Goal: Information Seeking & Learning: Find specific fact

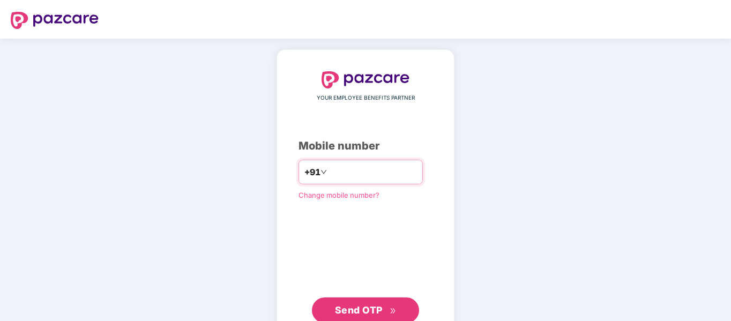
click at [353, 180] on input "number" at bounding box center [373, 171] width 88 height 17
type input "**********"
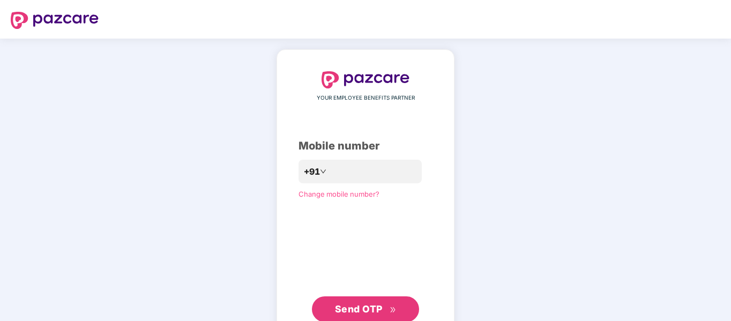
click at [370, 309] on span "Send OTP" at bounding box center [359, 308] width 48 height 11
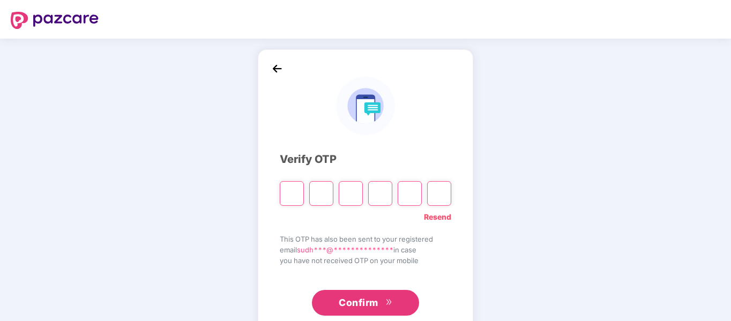
paste input "*"
type input "*"
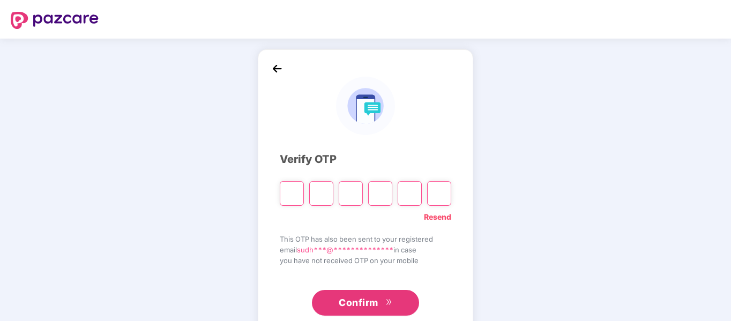
type input "*"
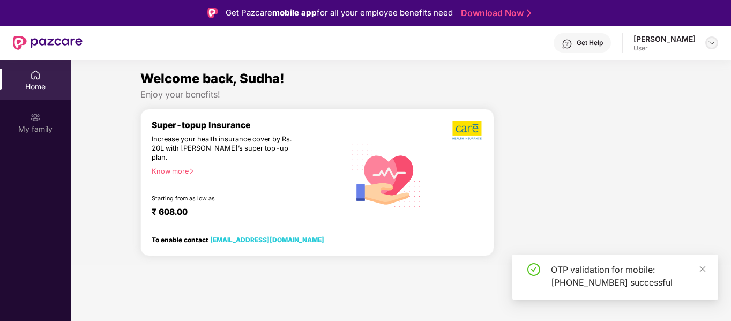
click at [712, 42] on img at bounding box center [711, 43] width 9 height 9
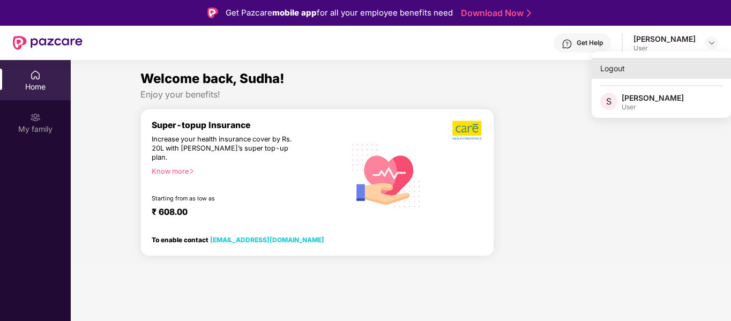
click at [625, 65] on div "Logout" at bounding box center [661, 68] width 139 height 21
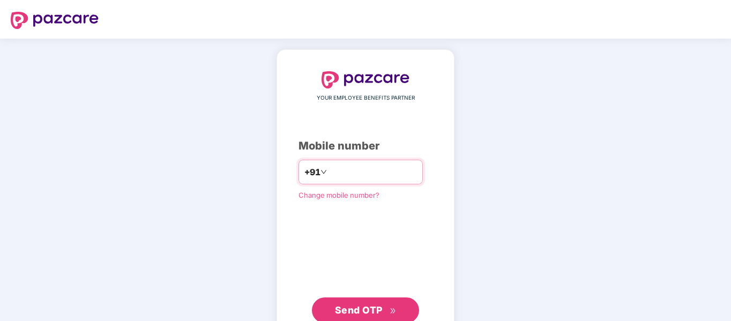
click at [339, 167] on input "number" at bounding box center [373, 171] width 88 height 17
type input "**********"
click at [354, 306] on span "Send OTP" at bounding box center [359, 309] width 48 height 11
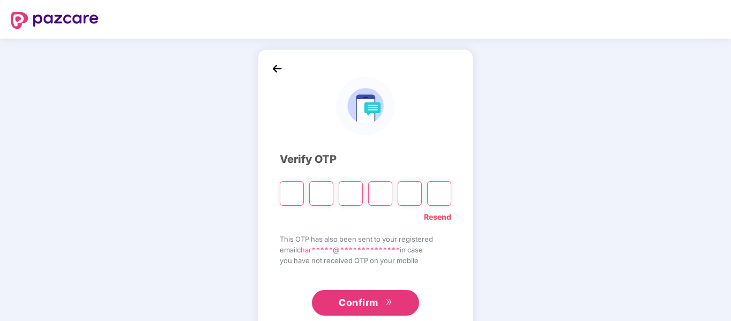
paste input "*"
type input "*"
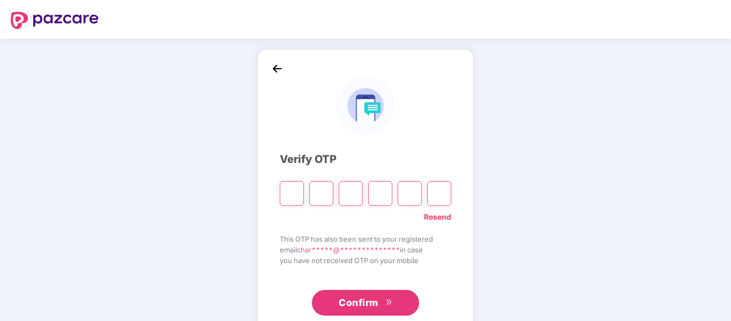
type input "*"
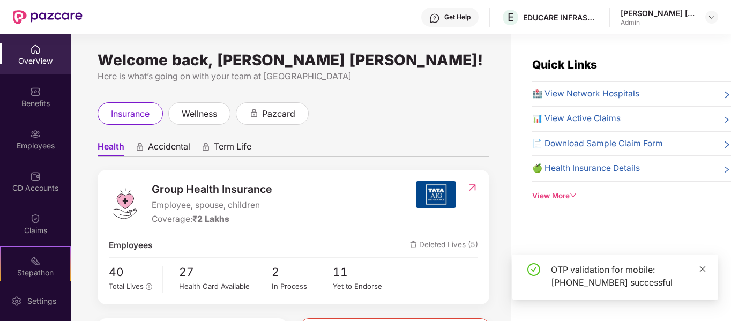
click at [699, 266] on icon "close" at bounding box center [703, 269] width 8 height 8
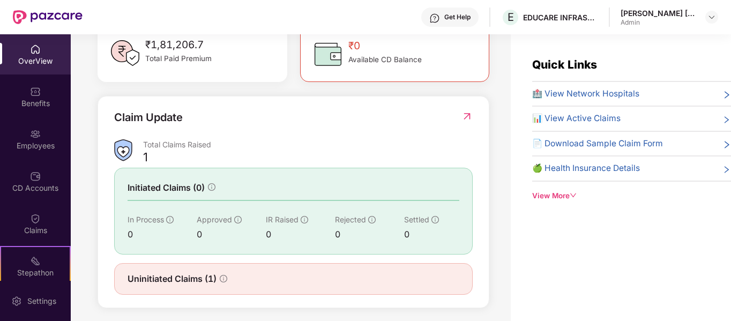
scroll to position [335, 0]
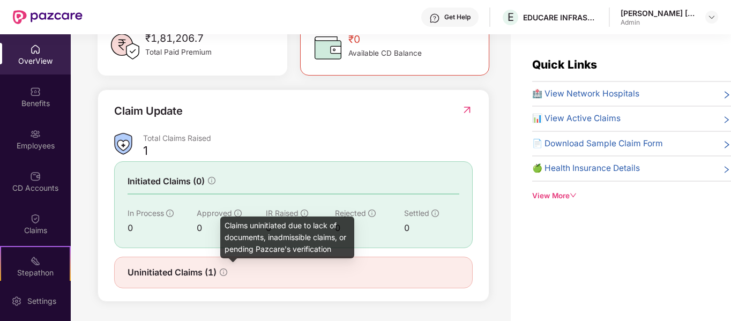
click at [221, 271] on icon "info-circle" at bounding box center [224, 272] width 8 height 8
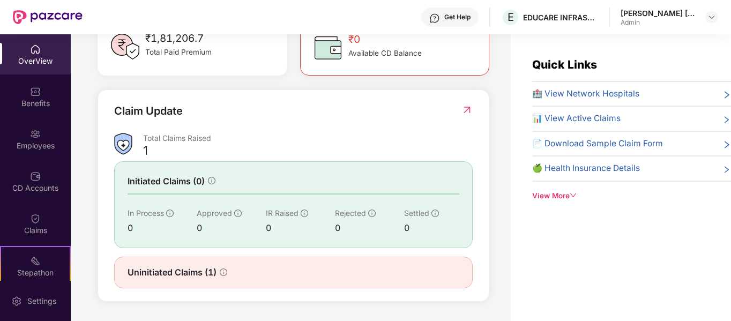
click at [162, 273] on span "Uninitiated Claims (1)" at bounding box center [172, 272] width 89 height 13
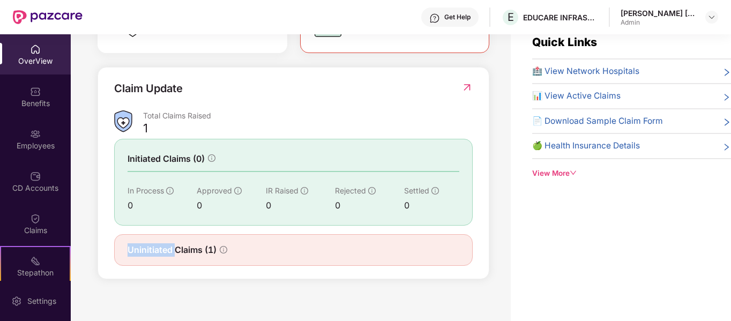
scroll to position [34, 0]
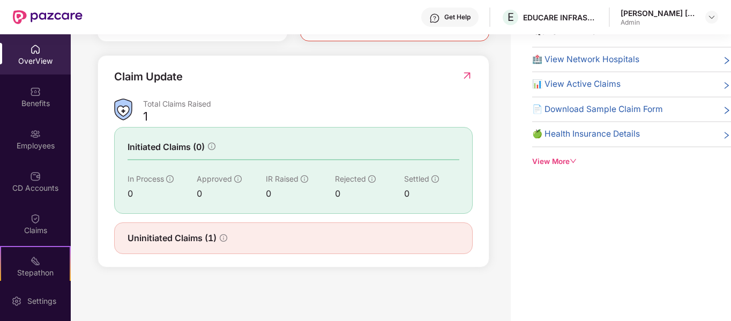
click at [216, 260] on div "Claim Update Total Claims Raised 1 Initiated Claims (0) In Process 0 Approved 0…" at bounding box center [294, 161] width 392 height 212
click at [41, 144] on div "Employees" at bounding box center [35, 145] width 71 height 11
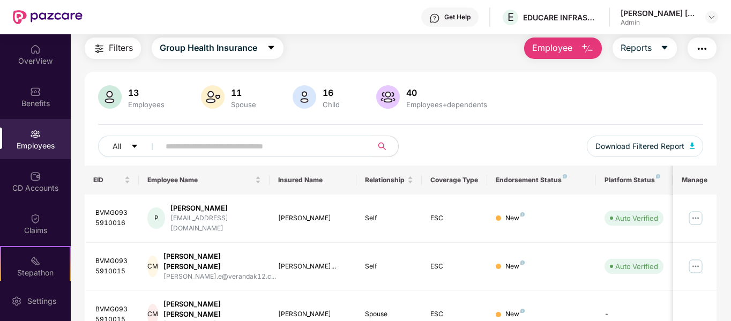
click at [570, 53] on span "Employee" at bounding box center [552, 47] width 40 height 13
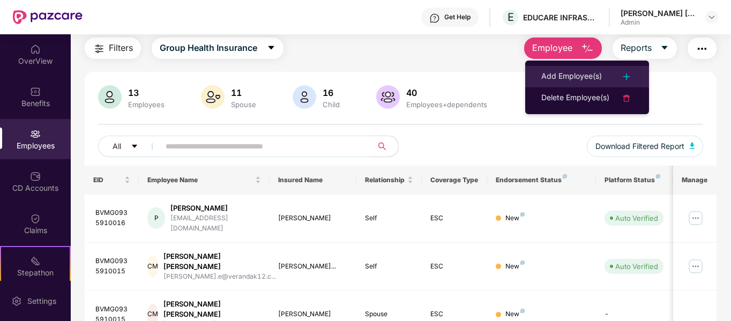
click at [570, 72] on div "Add Employee(s)" at bounding box center [571, 76] width 61 height 13
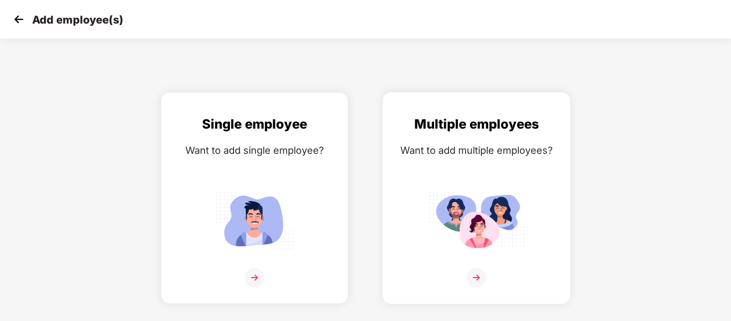
click at [479, 281] on img at bounding box center [476, 277] width 19 height 19
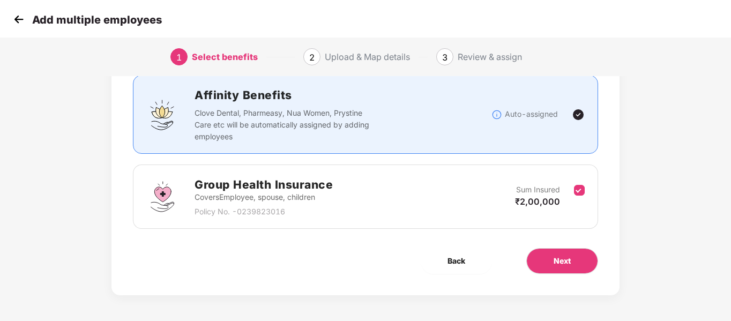
scroll to position [75, 0]
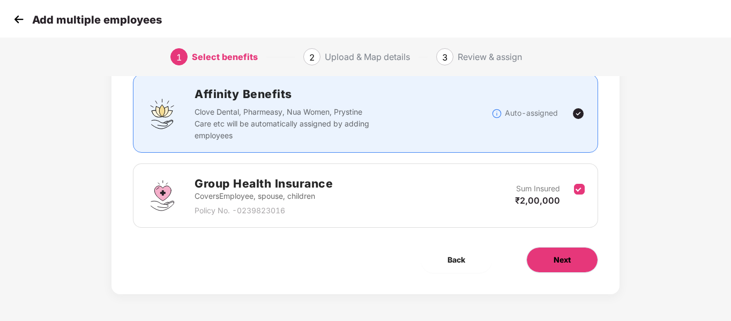
click at [578, 266] on button "Next" at bounding box center [562, 260] width 72 height 26
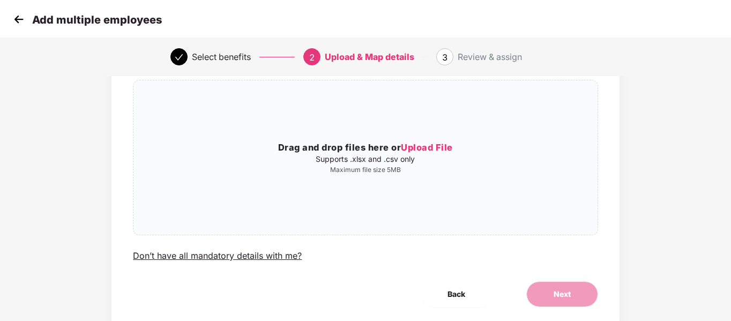
scroll to position [0, 0]
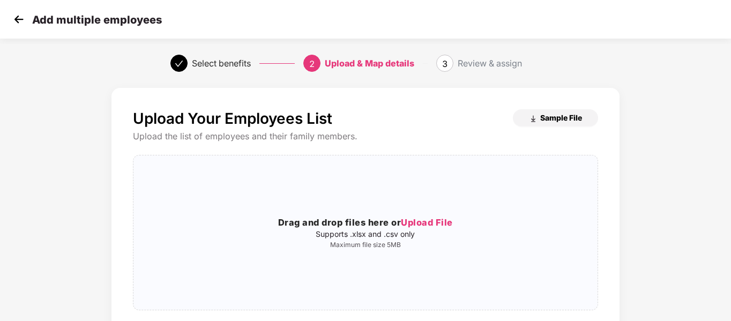
click at [571, 114] on span "Sample File" at bounding box center [561, 118] width 42 height 10
click at [21, 16] on img at bounding box center [19, 19] width 16 height 16
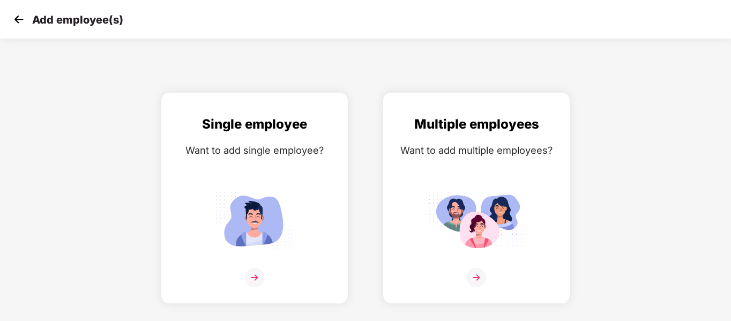
click at [18, 14] on img at bounding box center [19, 19] width 16 height 16
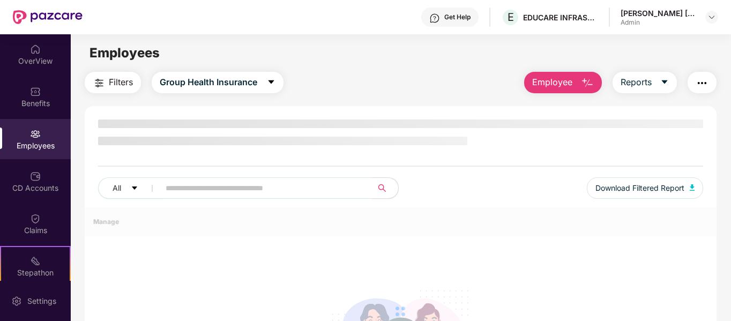
click at [51, 225] on div "Claims" at bounding box center [35, 230] width 71 height 11
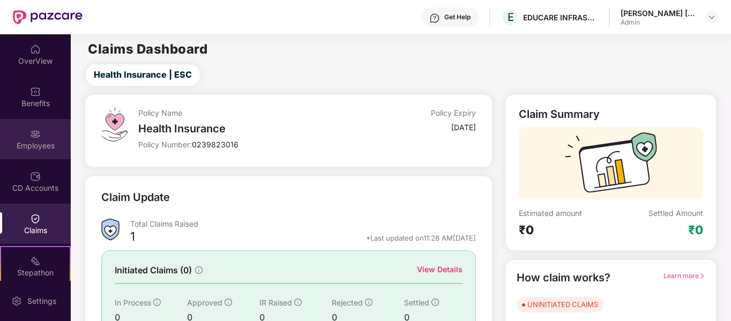
click at [34, 128] on div at bounding box center [35, 133] width 11 height 11
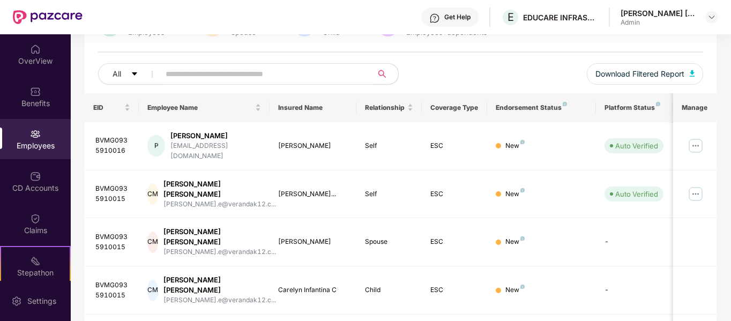
scroll to position [107, 0]
click at [697, 185] on img at bounding box center [695, 193] width 17 height 17
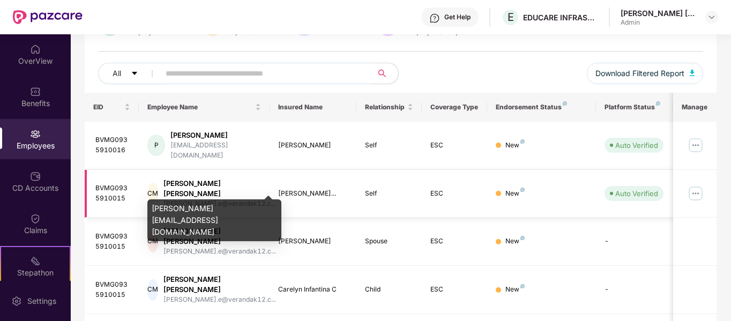
click at [230, 199] on div "[PERSON_NAME].e@verandak12.c..." at bounding box center [219, 204] width 113 height 10
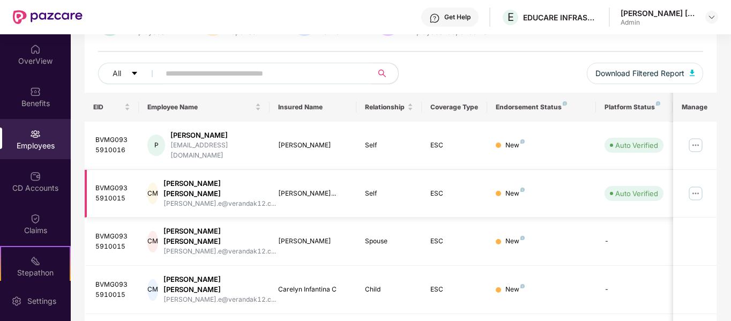
click at [114, 183] on div "BVMG0935910015" at bounding box center [112, 193] width 35 height 20
click at [275, 176] on td "[PERSON_NAME]..." at bounding box center [313, 194] width 87 height 48
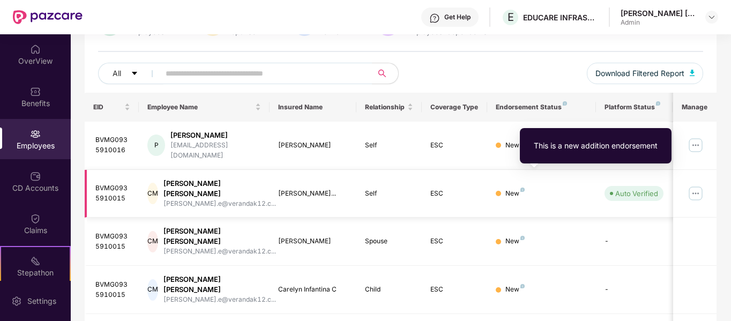
click at [522, 188] on img at bounding box center [522, 190] width 4 height 4
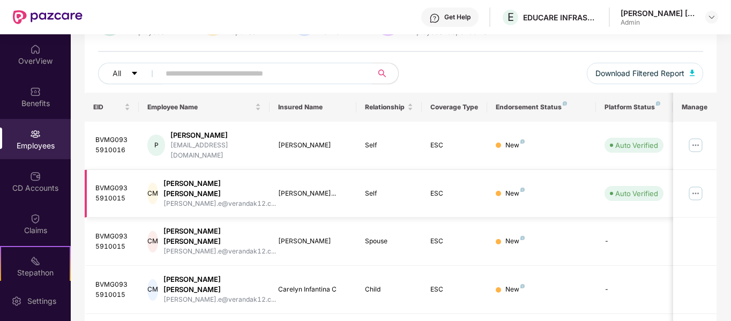
click at [699, 185] on img at bounding box center [695, 193] width 17 height 17
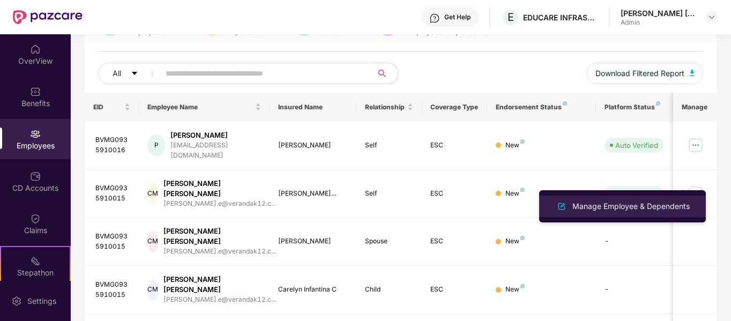
click at [655, 200] on div "Manage Employee & Dependents" at bounding box center [631, 206] width 122 height 12
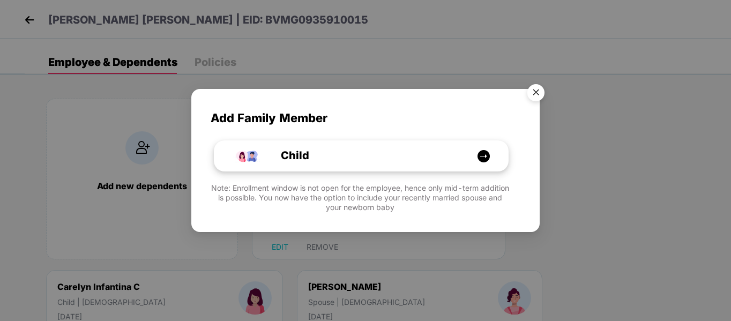
click at [486, 156] on img at bounding box center [483, 156] width 13 height 13
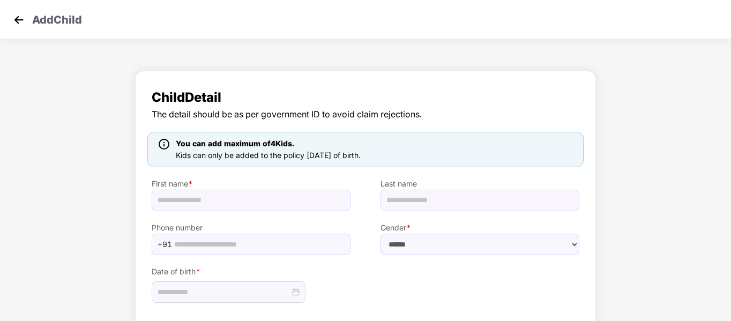
drag, startPoint x: 179, startPoint y: 155, endPoint x: 406, endPoint y: 154, distance: 226.7
click at [406, 154] on div "You can add maximum of 4 Kids. Kids can only be added to the policy [DATE] of b…" at bounding box center [365, 149] width 436 height 35
click at [414, 154] on div "You can add maximum of 4 Kids. Kids can only be added to the policy [DATE] of b…" at bounding box center [365, 149] width 436 height 35
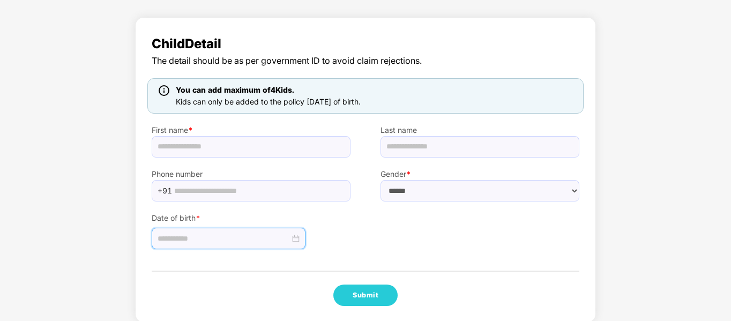
click at [262, 237] on input at bounding box center [224, 239] width 132 height 12
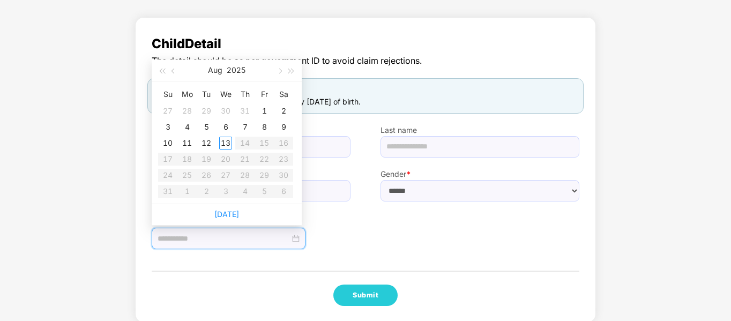
type input "**********"
click at [164, 110] on div "27" at bounding box center [167, 110] width 13 height 13
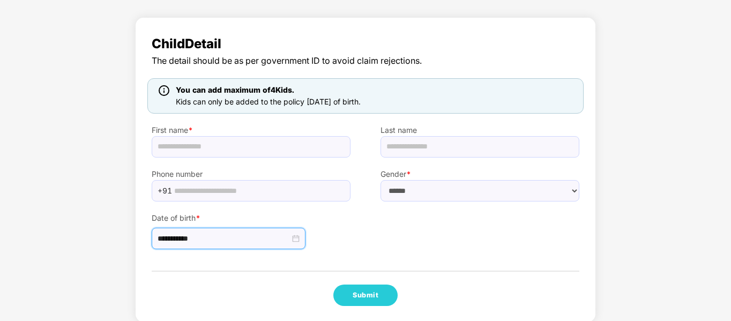
click at [212, 230] on div "**********" at bounding box center [229, 238] width 154 height 21
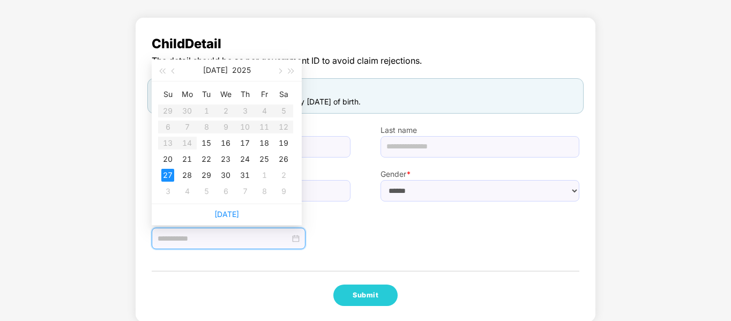
type input "**********"
click at [165, 72] on span "button" at bounding box center [161, 71] width 5 height 5
click at [241, 146] on table "Su Mo Tu We Th Fr Sa 30 1 2 3 4 5 6 7 8 9 10 11 12 13 14 15 16 17 18 19 20 21 2…" at bounding box center [225, 143] width 135 height 114
click at [280, 111] on table "Su Mo Tu We Th Fr Sa 30 1 2 3 4 5 6 7 8 9 10 11 12 13 14 15 16 17 18 19 20 21 2…" at bounding box center [225, 143] width 135 height 114
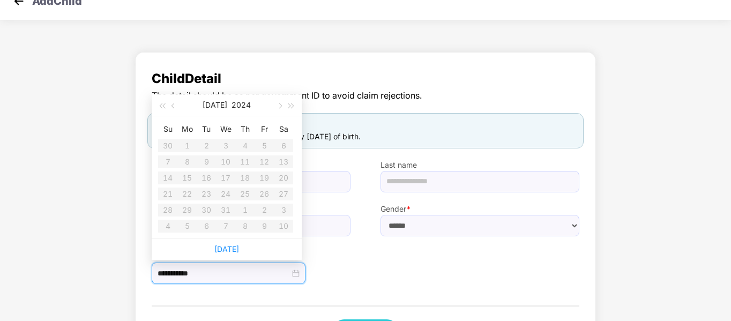
scroll to position [0, 0]
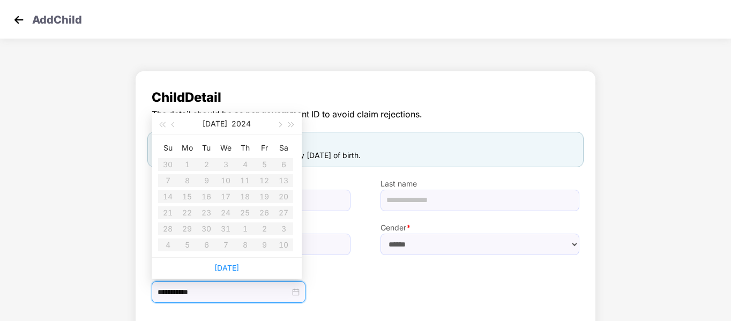
click at [348, 86] on div "**********" at bounding box center [365, 223] width 461 height 305
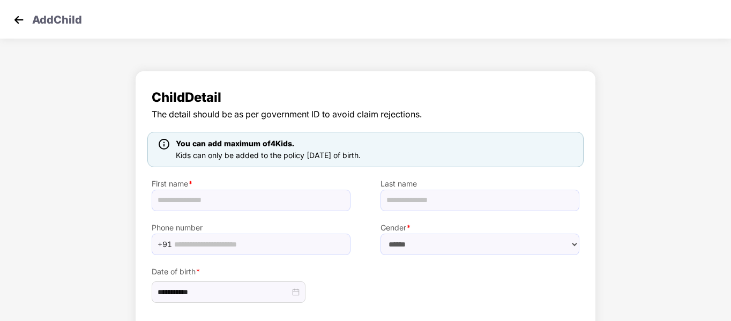
click at [19, 18] on img at bounding box center [19, 20] width 16 height 16
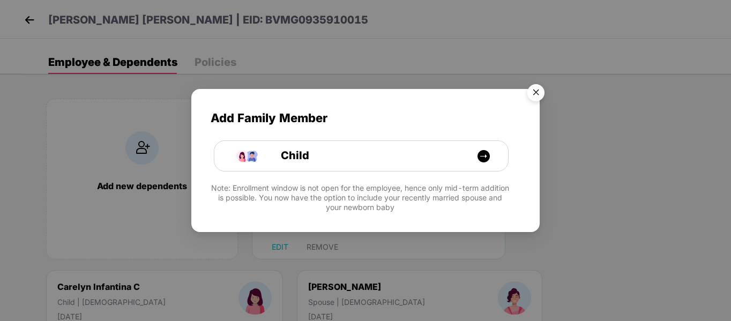
click at [534, 88] on img "Close" at bounding box center [536, 94] width 30 height 30
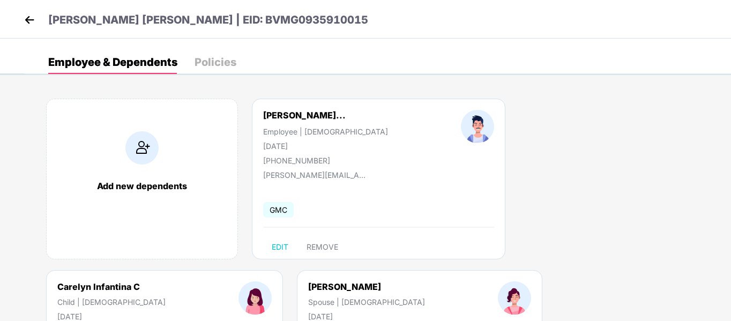
click at [218, 59] on div "Policies" at bounding box center [216, 62] width 42 height 11
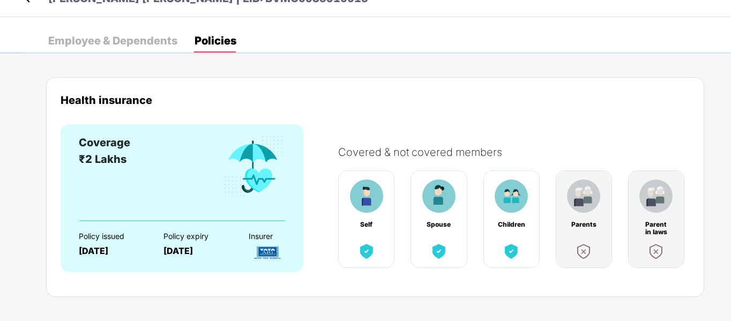
scroll to position [33, 0]
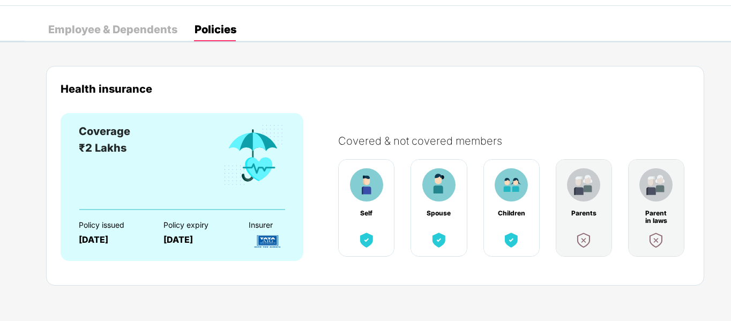
click at [111, 210] on div "Policy issued [DATE]" at bounding box center [113, 229] width 69 height 38
click at [121, 32] on div "Employee & Dependents" at bounding box center [112, 29] width 129 height 11
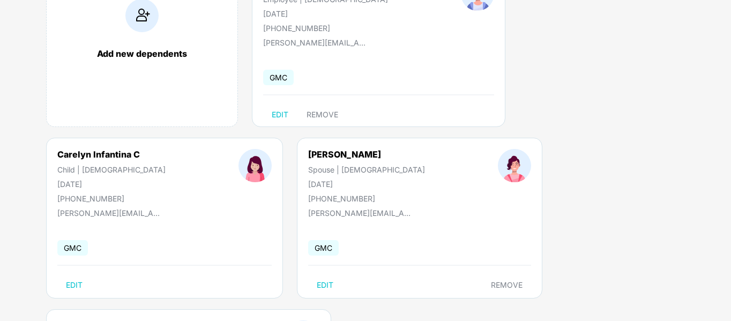
scroll to position [137, 0]
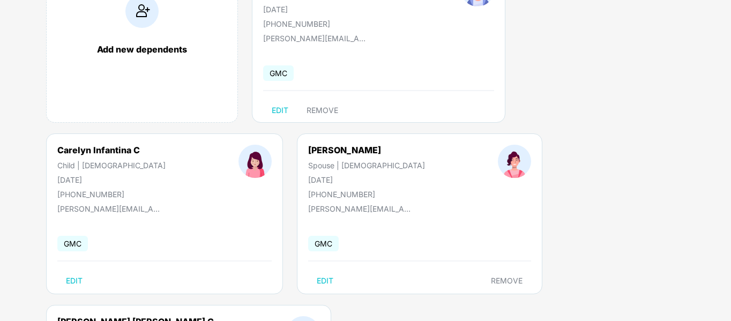
drag, startPoint x: 265, startPoint y: 181, endPoint x: 315, endPoint y: 180, distance: 49.3
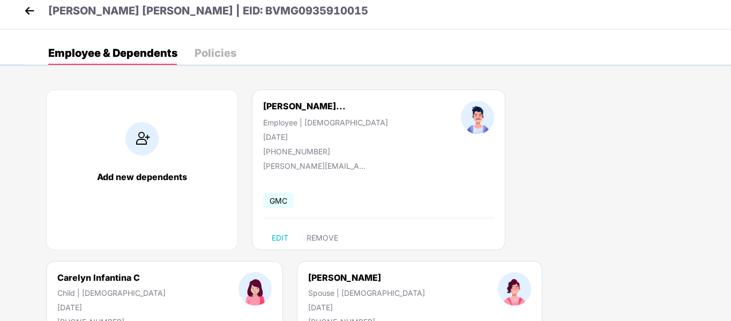
scroll to position [0, 0]
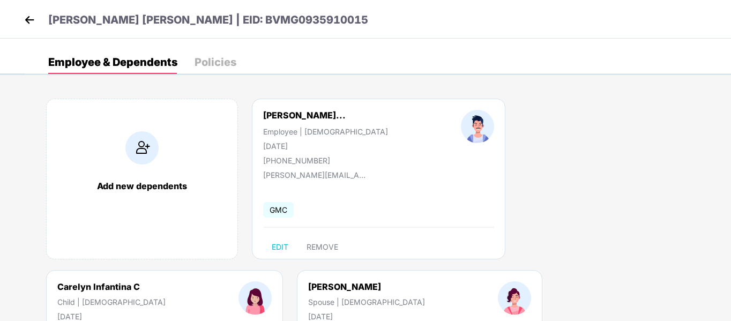
click at [23, 20] on img at bounding box center [29, 20] width 16 height 16
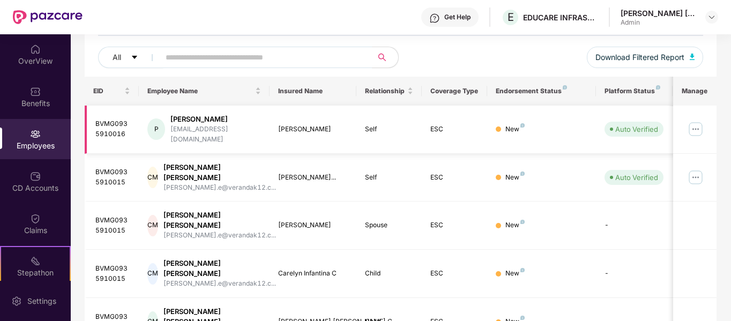
scroll to position [70, 0]
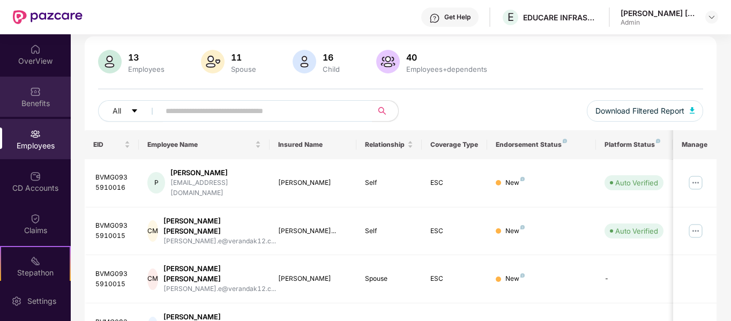
click at [35, 90] on img at bounding box center [35, 91] width 11 height 11
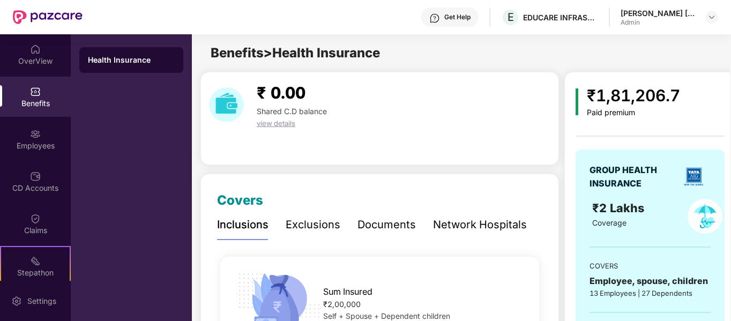
scroll to position [107, 0]
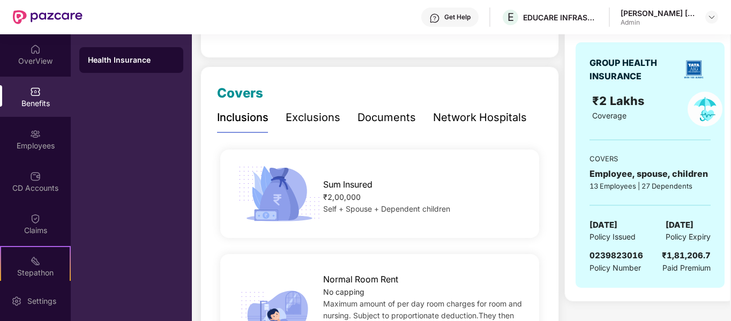
click at [132, 57] on div "Health Insurance" at bounding box center [131, 60] width 87 height 11
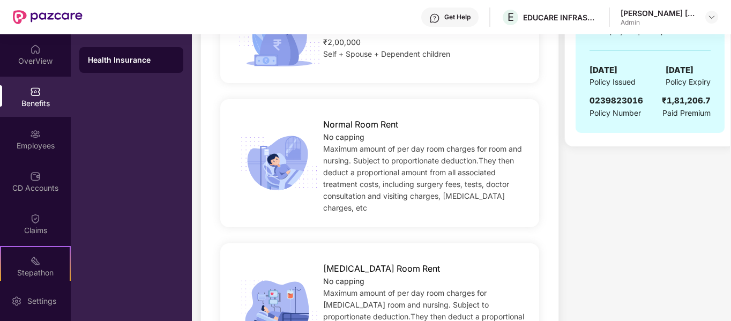
scroll to position [268, 0]
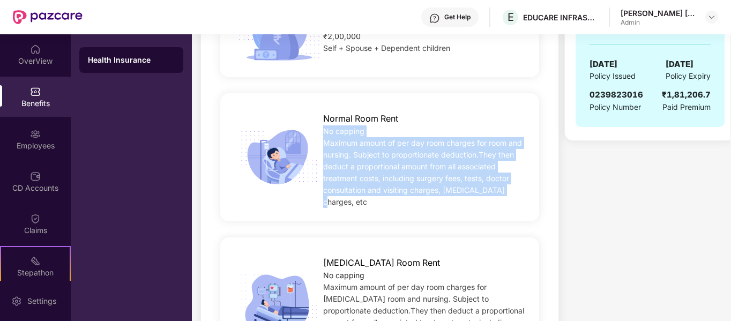
drag, startPoint x: 323, startPoint y: 131, endPoint x: 512, endPoint y: 190, distance: 197.5
click at [512, 190] on div "Normal Room Rent No capping Maximum amount of per day room charges for room and…" at bounding box center [424, 157] width 236 height 101
click at [512, 189] on div "Maximum amount of per day room charges for room and nursing. Subject to proport…" at bounding box center [423, 172] width 201 height 71
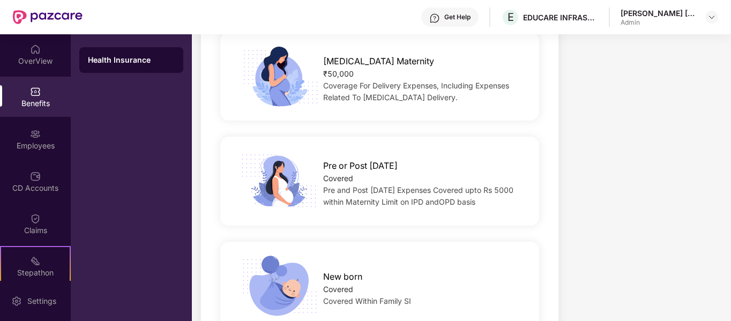
scroll to position [1393, 0]
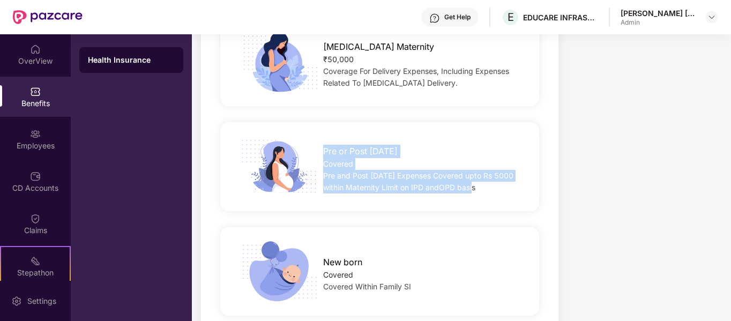
drag, startPoint x: 323, startPoint y: 126, endPoint x: 493, endPoint y: 163, distance: 173.9
click at [493, 163] on div "Pre or Post [DATE] Covered Pre and Post [DATE] Expenses Covered upto Rs 5000 wi…" at bounding box center [424, 166] width 236 height 54
click at [493, 170] on div "Pre and Post [DATE] Expenses Covered upto Rs 5000 within Maternity Limit on IPD…" at bounding box center [423, 182] width 201 height 24
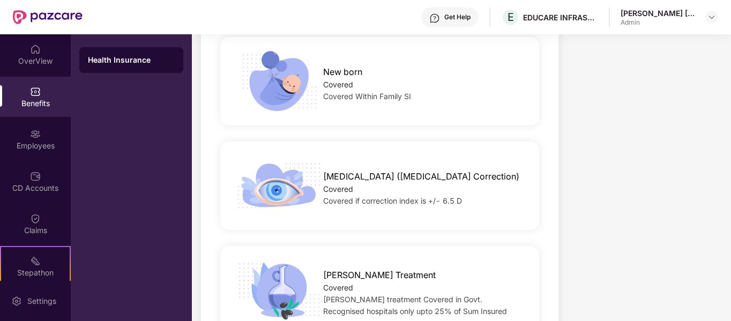
scroll to position [1608, 0]
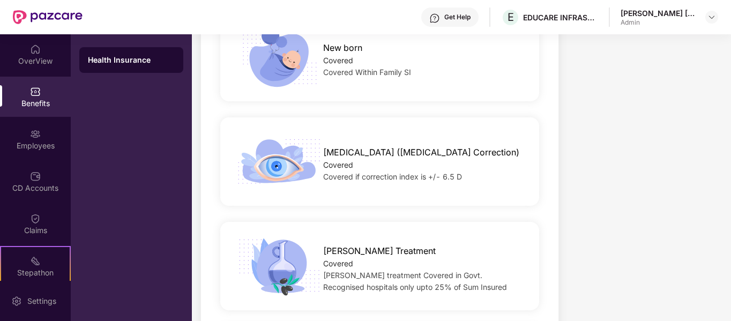
click at [323, 146] on span "[MEDICAL_DATA] ([MEDICAL_DATA] Correction)" at bounding box center [421, 152] width 196 height 13
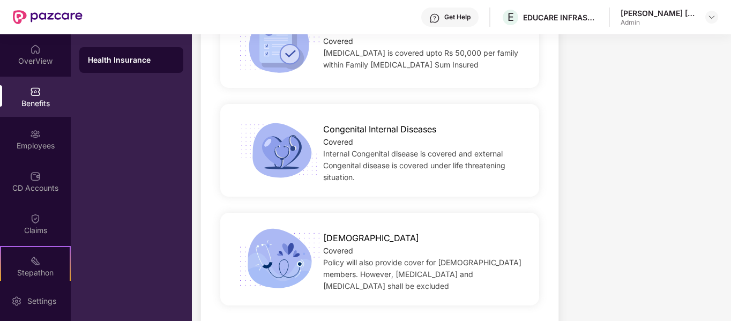
scroll to position [2381, 0]
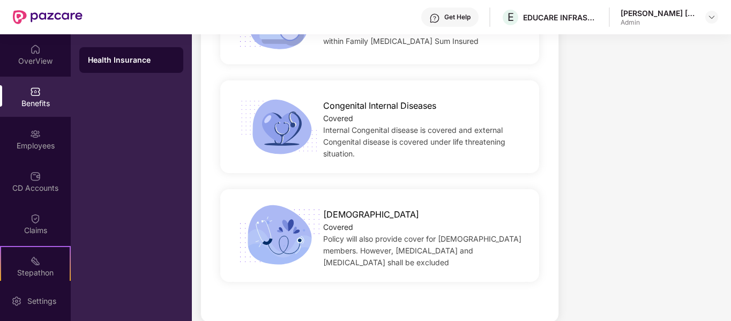
click at [323, 234] on span "Policy will also provide cover for [DEMOGRAPHIC_DATA] members. However, [MEDICA…" at bounding box center [422, 250] width 198 height 33
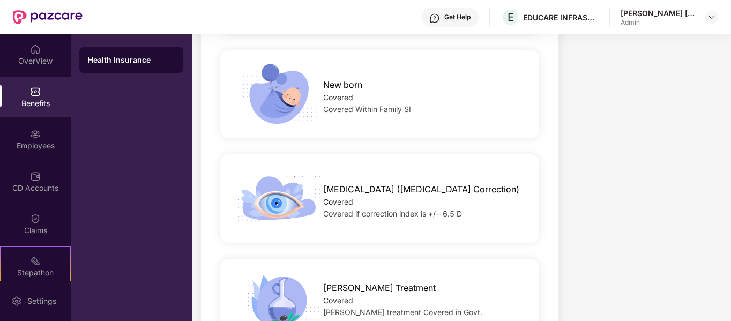
scroll to position [1524, 0]
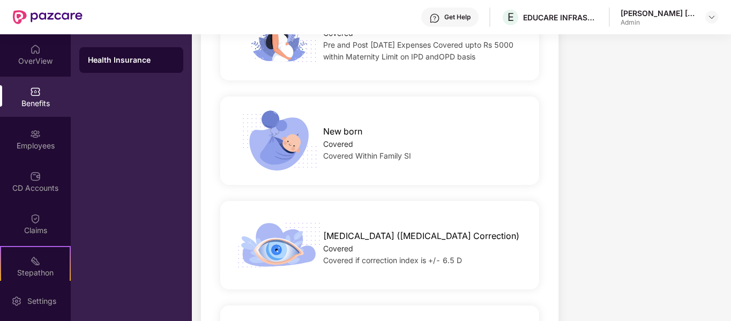
click at [330, 256] on span "Covered if correction index is +/­- 6.5 D" at bounding box center [392, 260] width 139 height 9
click at [352, 256] on span "Covered if correction index is +/­- 6.5 D" at bounding box center [392, 260] width 139 height 9
click at [477, 150] on div "Covered Within Family SI" at bounding box center [423, 156] width 201 height 12
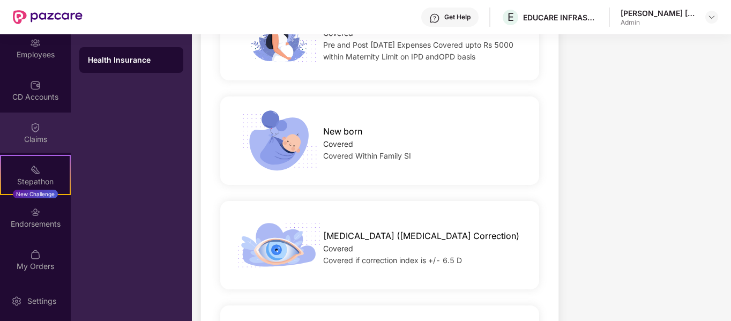
scroll to position [92, 0]
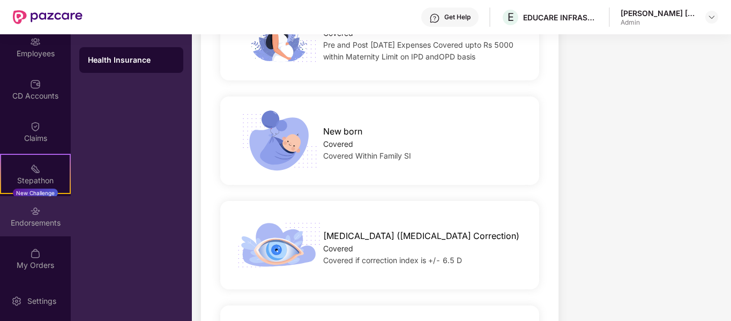
click at [20, 215] on div "Endorsements" at bounding box center [35, 216] width 71 height 40
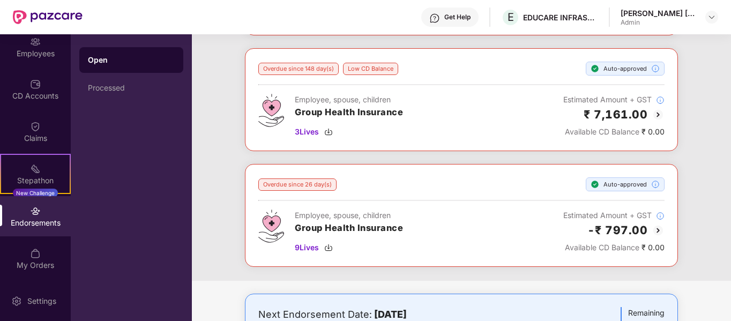
scroll to position [227, 0]
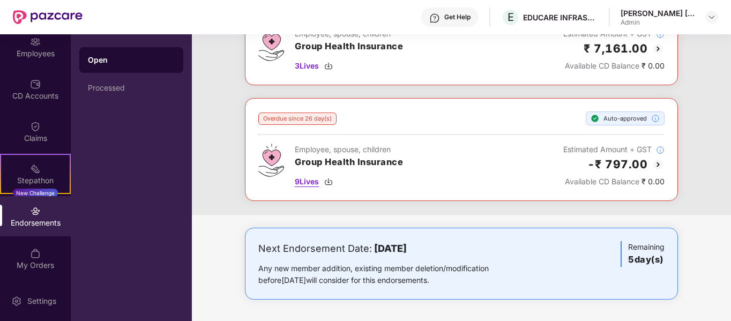
click at [312, 182] on span "9 Lives" at bounding box center [307, 182] width 24 height 12
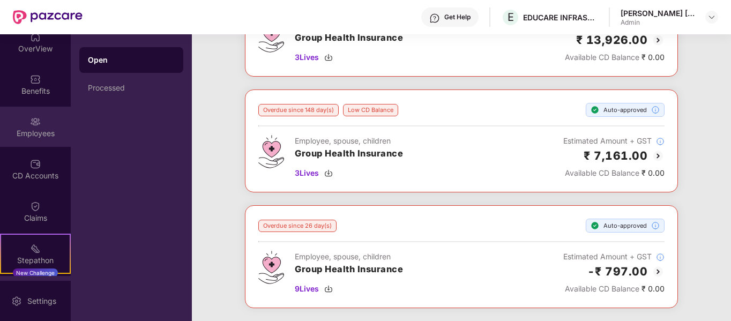
scroll to position [0, 0]
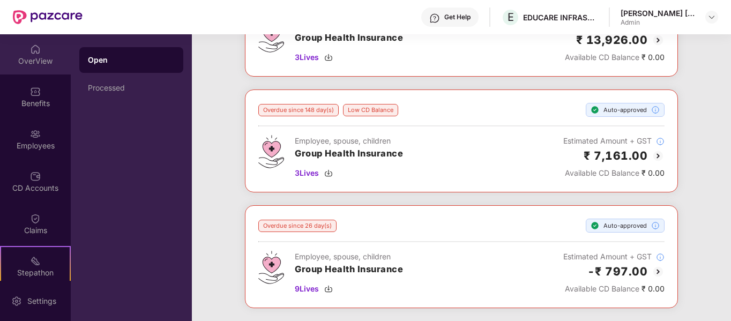
click at [38, 44] on img at bounding box center [35, 49] width 11 height 11
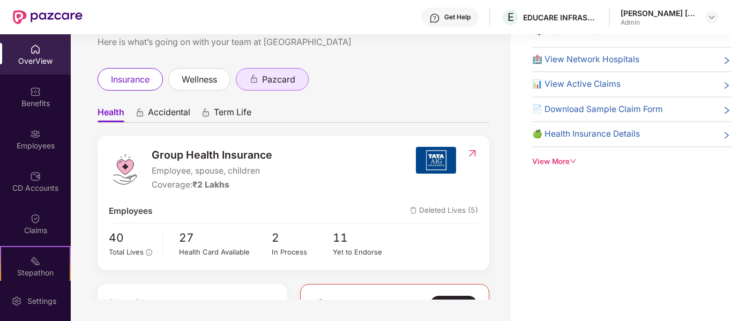
click at [290, 81] on span "pazcard" at bounding box center [278, 79] width 33 height 13
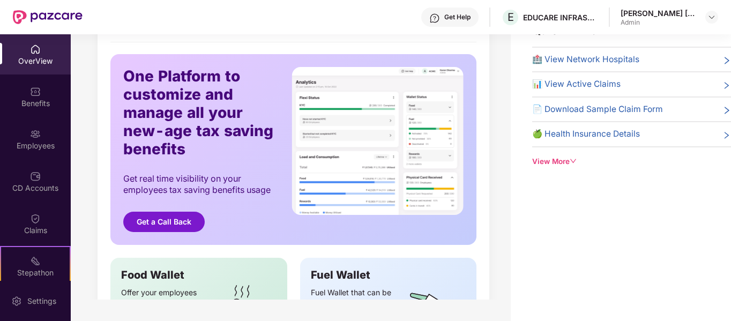
scroll to position [107, 0]
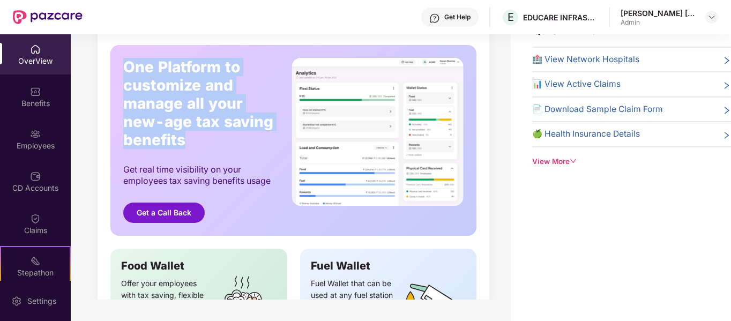
drag, startPoint x: 129, startPoint y: 68, endPoint x: 195, endPoint y: 140, distance: 98.6
click at [195, 140] on div "One Platform to customize and manage all your new-age tax saving benefits" at bounding box center [199, 103] width 152 height 91
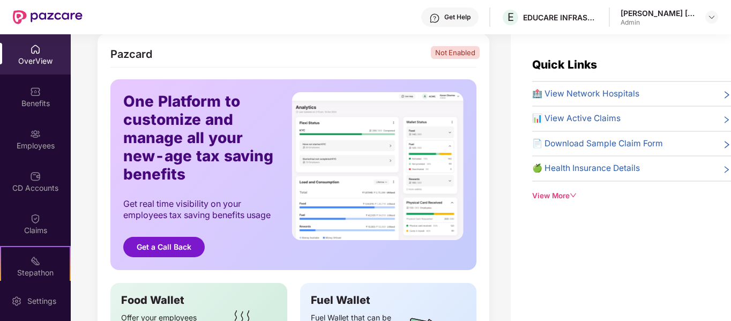
click at [585, 170] on span "🍏 Health Insurance Details" at bounding box center [586, 168] width 108 height 13
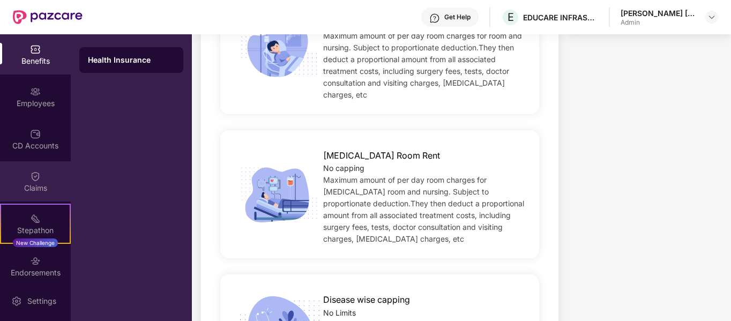
scroll to position [92, 0]
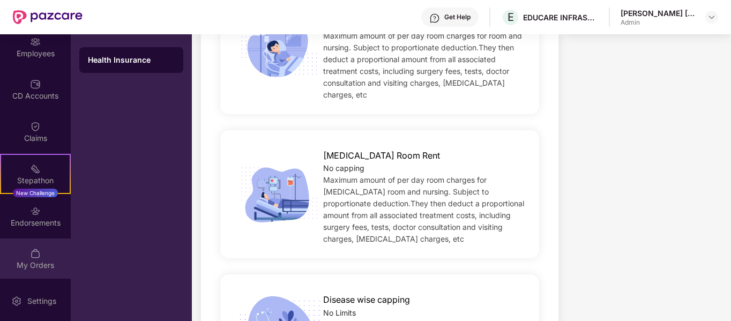
click at [31, 258] on img at bounding box center [35, 253] width 11 height 11
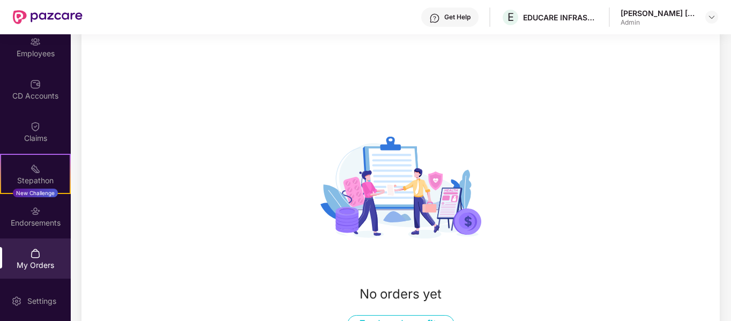
scroll to position [140, 0]
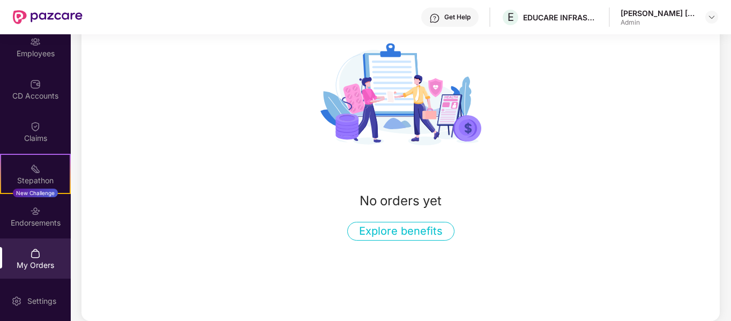
click at [442, 235] on button "Explore benefits" at bounding box center [400, 231] width 107 height 19
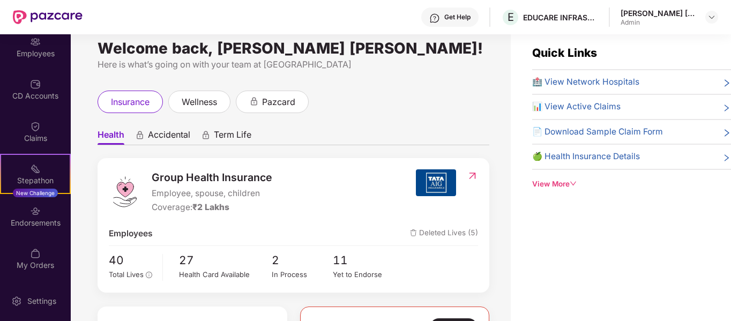
scroll to position [0, 0]
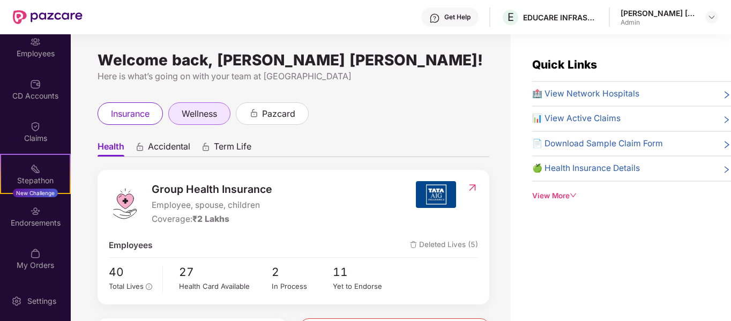
click at [214, 120] on span "wellness" at bounding box center [199, 113] width 35 height 13
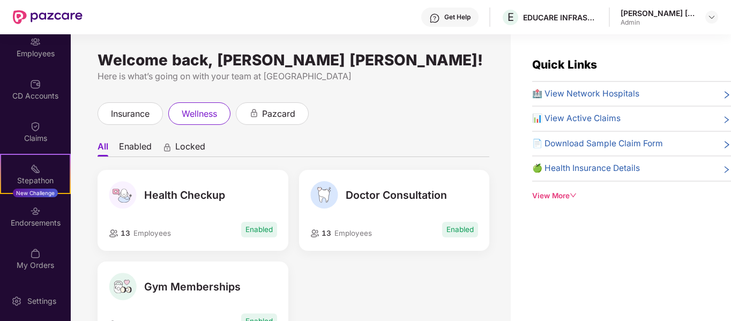
scroll to position [34, 0]
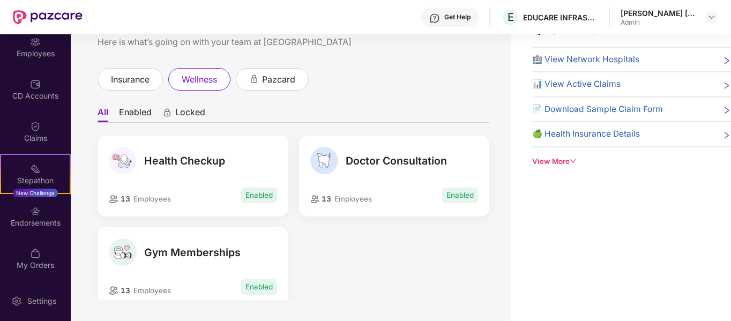
click at [136, 159] on img at bounding box center [123, 161] width 28 height 28
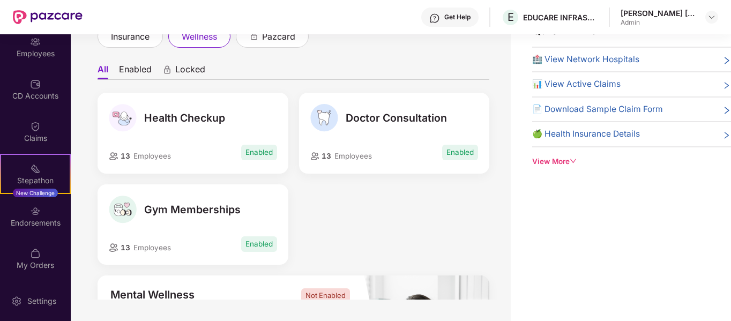
scroll to position [0, 0]
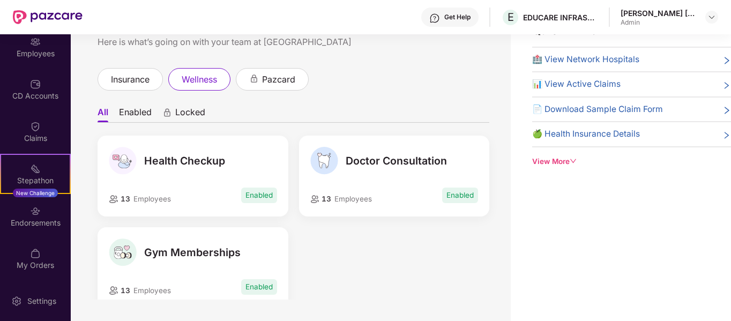
click at [156, 157] on span "Health Checkup" at bounding box center [184, 160] width 81 height 13
click at [127, 162] on img at bounding box center [123, 161] width 28 height 28
click at [125, 195] on span "13" at bounding box center [124, 199] width 12 height 9
drag, startPoint x: 220, startPoint y: 196, endPoint x: 248, endPoint y: 196, distance: 27.9
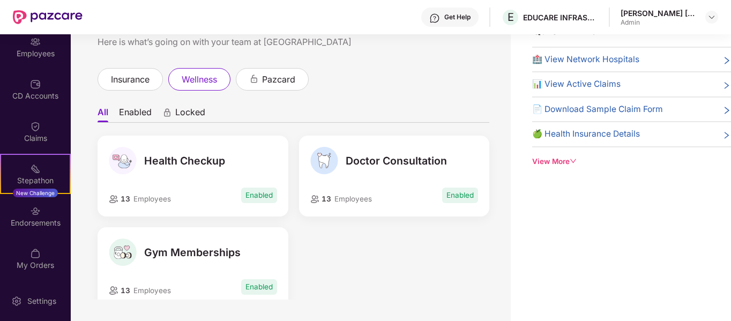
click at [240, 196] on div "13 Employees Enabled" at bounding box center [193, 194] width 168 height 19
click at [248, 196] on span "Enabled" at bounding box center [259, 196] width 36 height 16
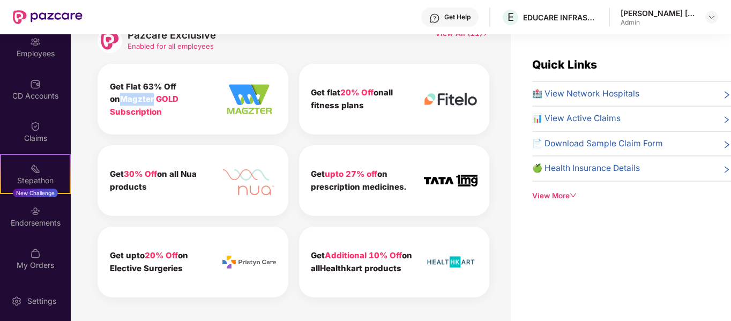
drag, startPoint x: 119, startPoint y: 92, endPoint x: 153, endPoint y: 95, distance: 34.4
click at [153, 95] on b "Get Flat 63% Off on Magzter GOLD Subscription" at bounding box center [144, 98] width 69 height 35
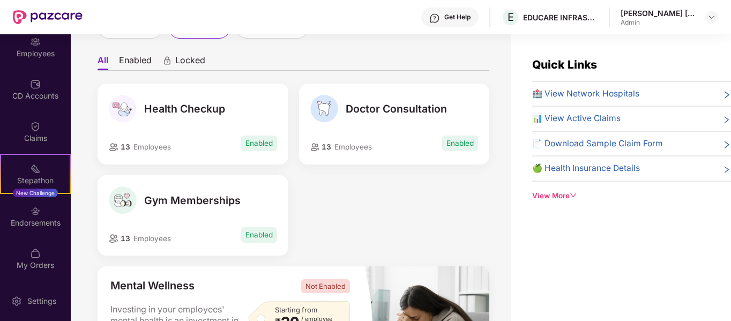
scroll to position [65, 0]
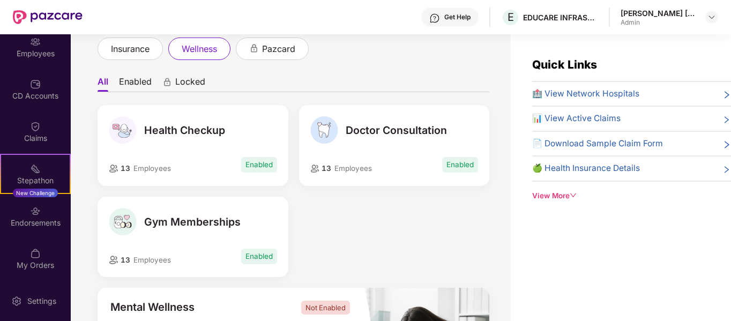
click at [601, 89] on span "🏥 View Network Hospitals" at bounding box center [585, 93] width 107 height 13
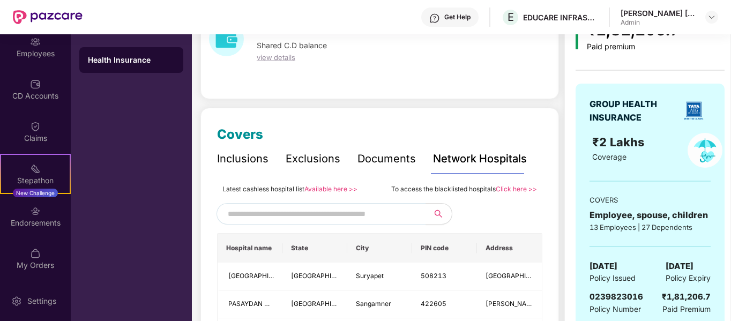
scroll to position [161, 0]
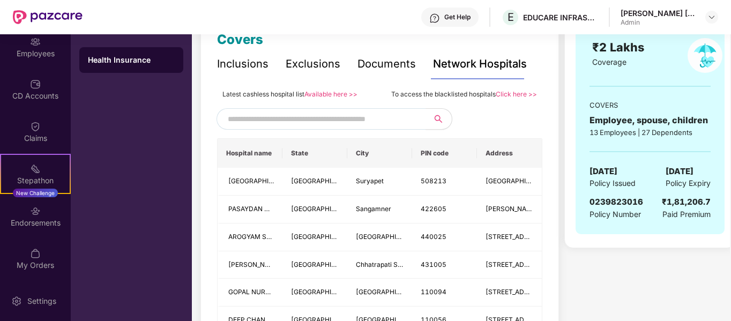
click at [296, 115] on input "text" at bounding box center [319, 119] width 183 height 16
click at [310, 115] on input "********" at bounding box center [319, 119] width 183 height 16
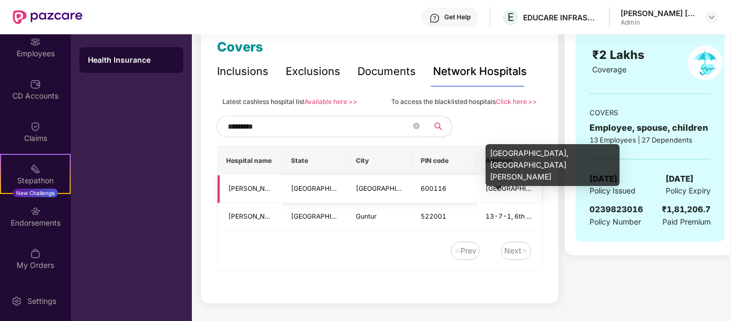
click at [495, 188] on span "[GEOGRAPHIC_DATA], [GEOGRAPHIC_DATA][PERSON_NAME]" at bounding box center [581, 188] width 190 height 8
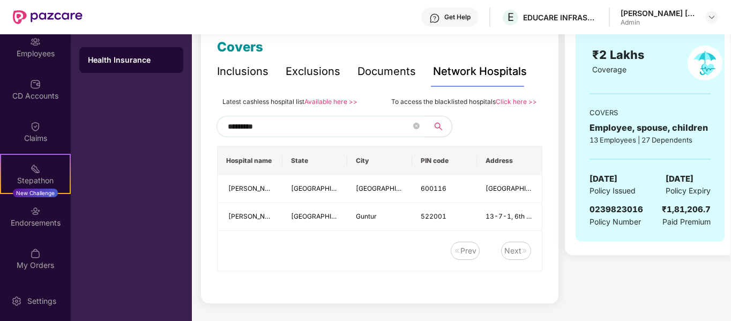
drag, startPoint x: 301, startPoint y: 128, endPoint x: 167, endPoint y: 120, distance: 134.2
click at [167, 120] on div "OverView Benefits Employees CD Accounts Claims Stepathon New Challenge Endorsem…" at bounding box center [365, 177] width 731 height 287
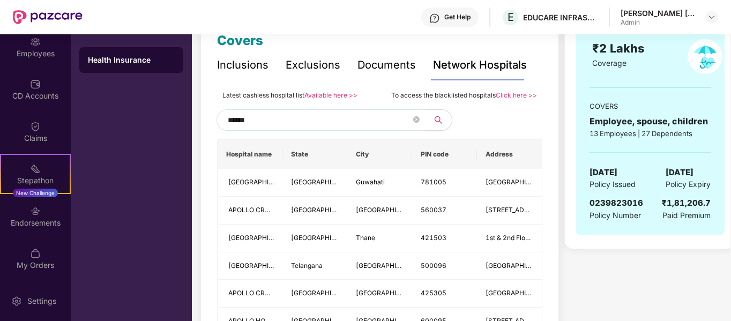
scroll to position [161, 0]
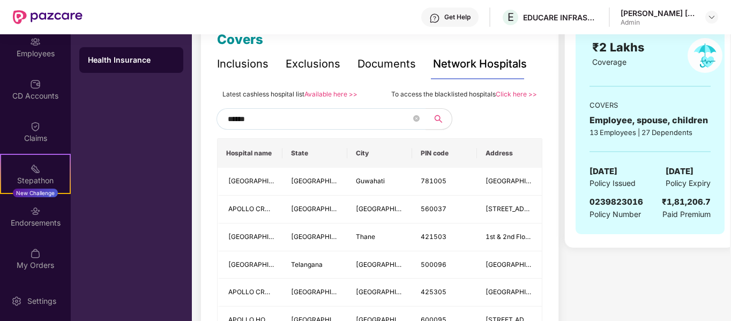
drag, startPoint x: 267, startPoint y: 116, endPoint x: 148, endPoint y: 117, distance: 118.4
click at [148, 117] on div "OverView Benefits Employees CD Accounts Claims Stepathon New Challenge Endorsem…" at bounding box center [365, 177] width 731 height 287
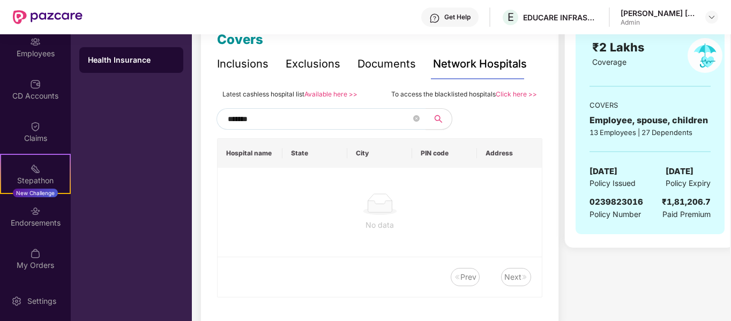
type input "******"
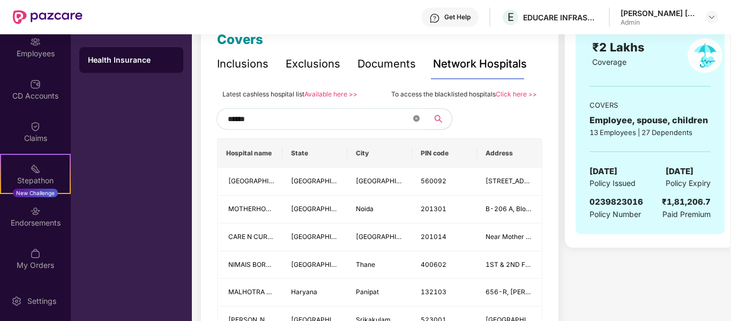
click at [419, 121] on icon "close-circle" at bounding box center [416, 118] width 6 height 6
click at [328, 121] on input "text" at bounding box center [319, 119] width 183 height 16
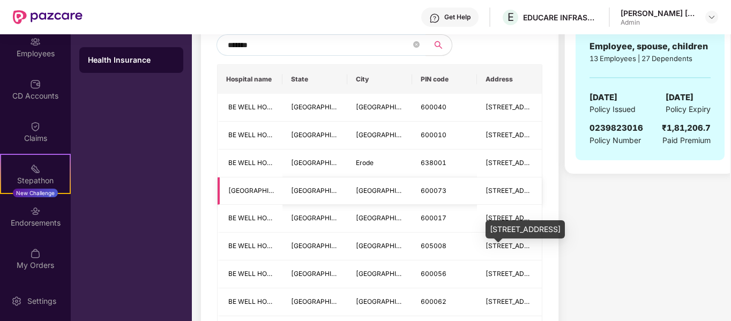
scroll to position [268, 0]
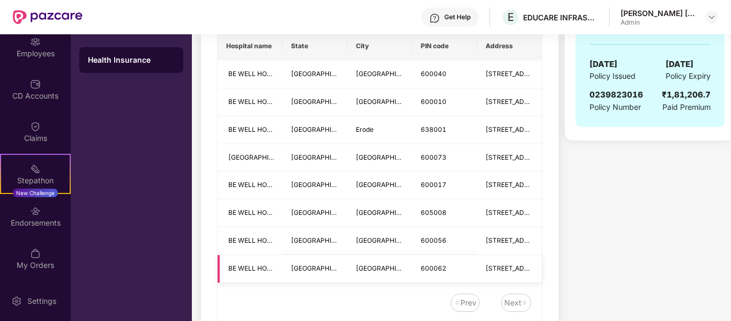
type input "*******"
click at [238, 266] on span "BE WELL HOSPITALS PRIVATE LTD- AMBATTUR" at bounding box center [302, 268] width 148 height 8
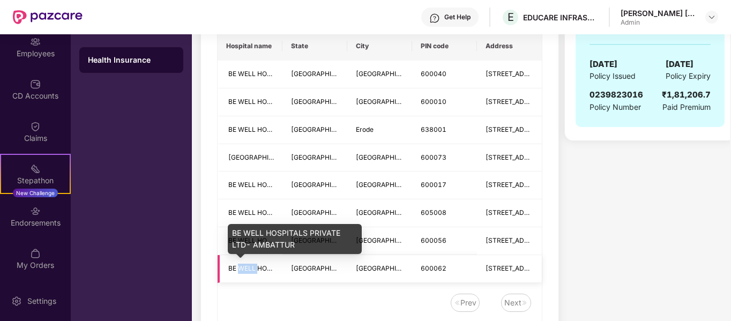
click at [238, 266] on span "BE WELL HOSPITALS PRIVATE LTD- AMBATTUR" at bounding box center [302, 268] width 148 height 8
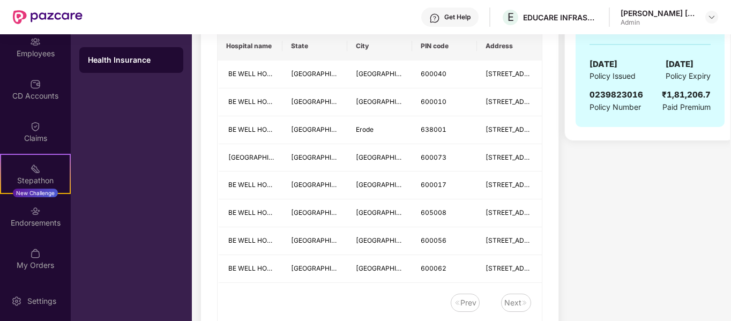
click at [546, 272] on div "Covers Inclusions Exclusions Documents Network Hospitals Latest cashless hospit…" at bounding box center [379, 131] width 359 height 450
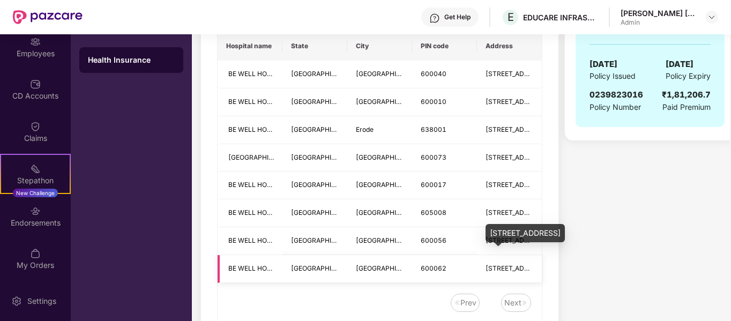
click at [510, 268] on span "[STREET_ADDRESS]" at bounding box center [517, 268] width 63 height 8
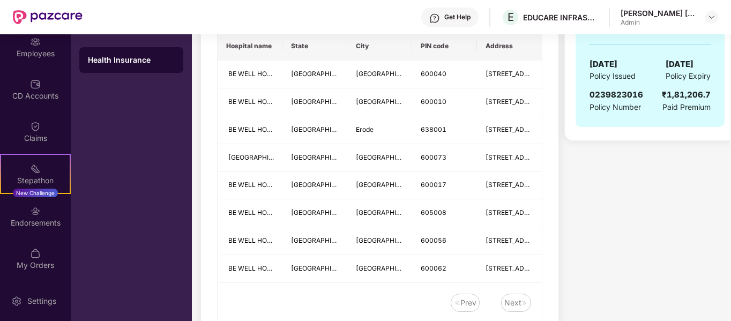
click at [643, 255] on div "₹1,81,206.7 Paid premium GROUP HEALTH INSURANCE ₹2 Lakhs Coverage COVERS Employ…" at bounding box center [642, 84] width 157 height 561
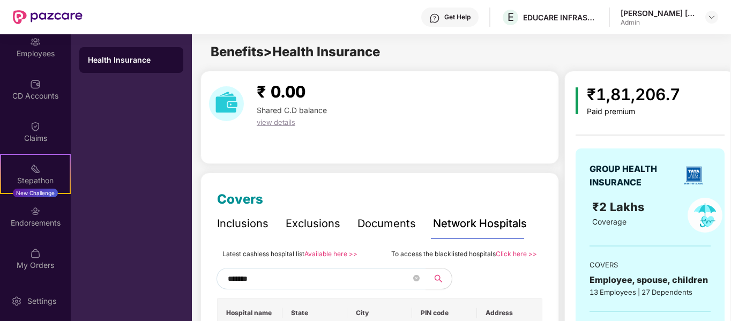
scroll to position [0, 0]
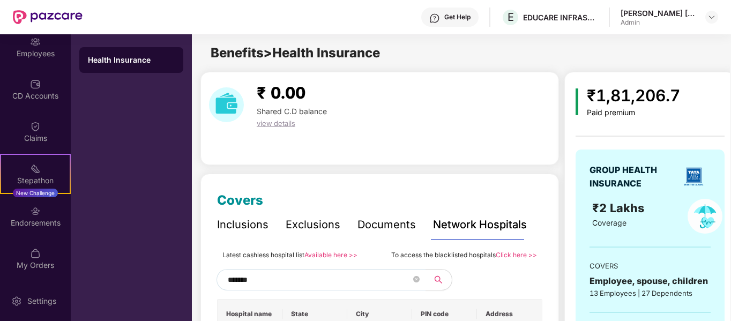
click at [439, 17] on div "Get Help" at bounding box center [449, 17] width 57 height 19
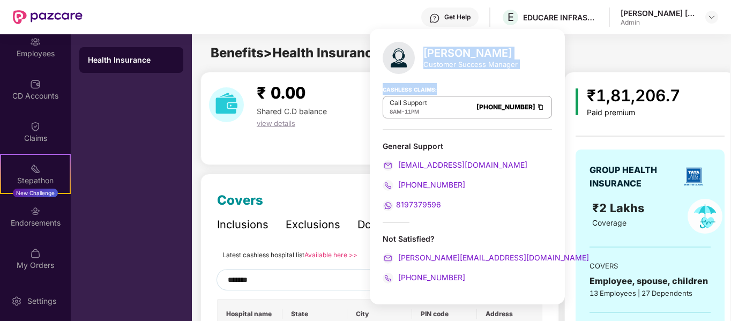
drag, startPoint x: 464, startPoint y: 55, endPoint x: 521, endPoint y: 74, distance: 60.3
click at [521, 74] on div "[PERSON_NAME] Customer Success Manager Cashless Claims: Call Support 8AM - 11PM…" at bounding box center [467, 166] width 195 height 275
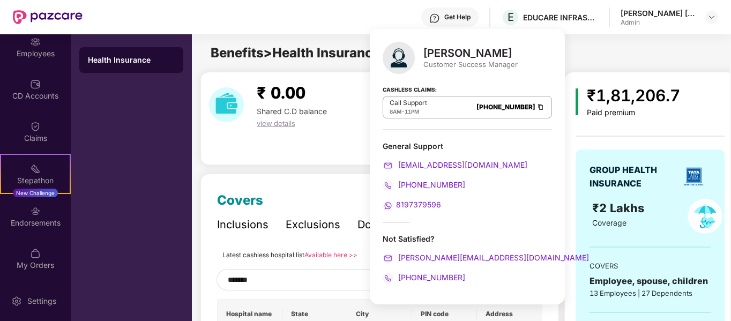
click at [542, 82] on div "₹ 0.00 Shared C.D balance view details" at bounding box center [380, 104] width 350 height 49
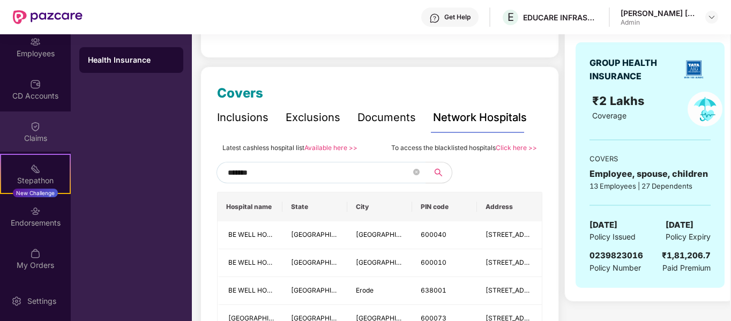
click at [40, 121] on div "Claims" at bounding box center [35, 131] width 71 height 40
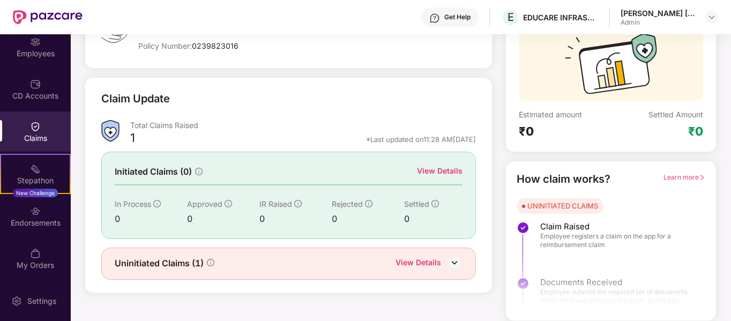
click at [39, 95] on div "CD Accounts" at bounding box center [35, 96] width 71 height 11
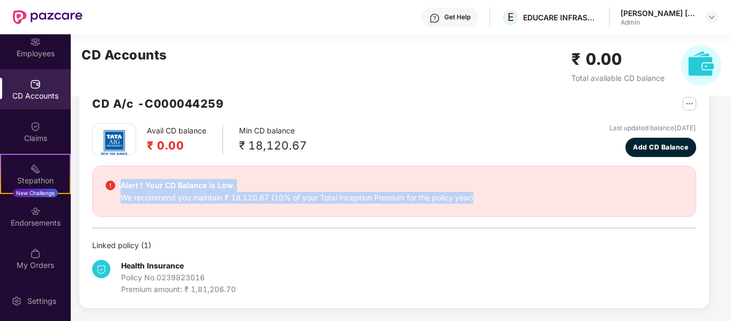
drag, startPoint x: 120, startPoint y: 184, endPoint x: 491, endPoint y: 197, distance: 371.6
click at [491, 197] on div "Alert ! Your CD Balance is Low. We recommend you maintain ₹ 18,120.67 (10% of y…" at bounding box center [394, 191] width 577 height 25
click at [498, 188] on div "Alert ! Your CD Balance is Low. We recommend you maintain ₹ 18,120.67 (10% of y…" at bounding box center [394, 191] width 577 height 25
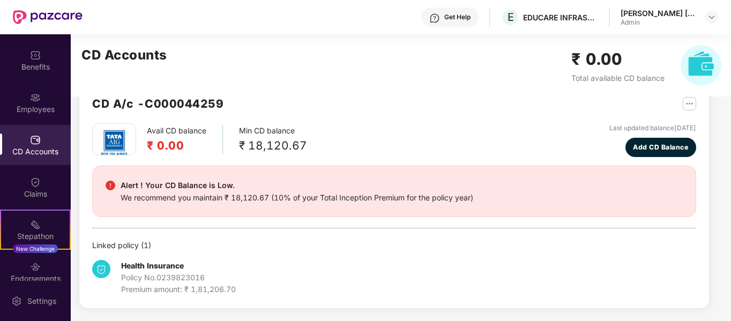
scroll to position [0, 0]
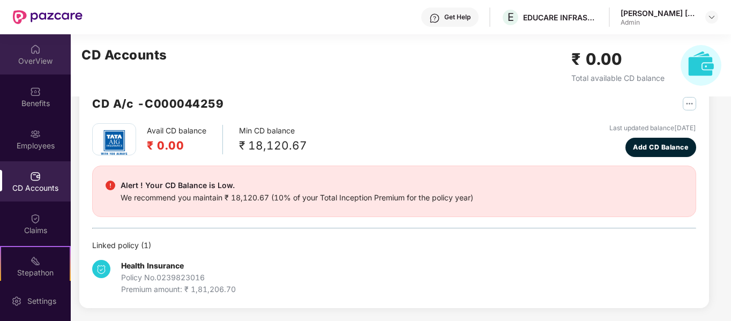
click at [34, 58] on div "OverView" at bounding box center [35, 61] width 71 height 11
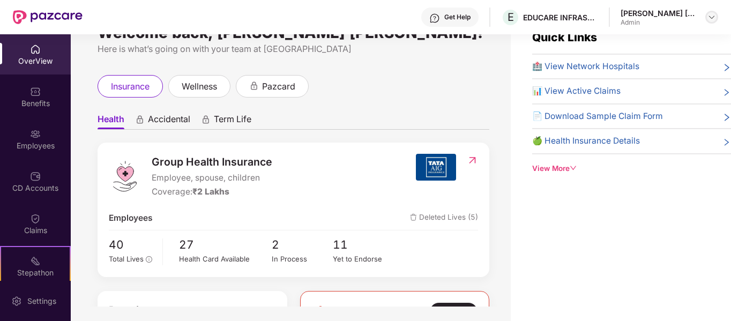
click at [713, 19] on img at bounding box center [711, 17] width 9 height 9
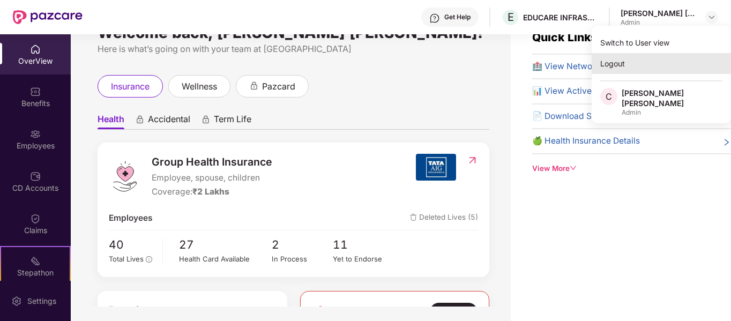
click at [617, 60] on div "Logout" at bounding box center [661, 63] width 139 height 21
